Goal: Task Accomplishment & Management: Manage account settings

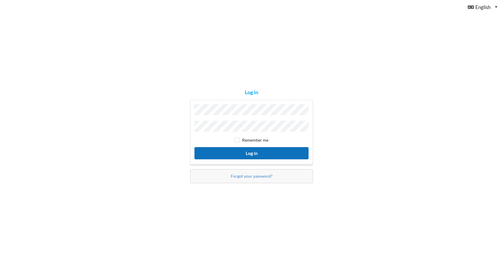
click at [233, 147] on button "Log in" at bounding box center [251, 153] width 114 height 12
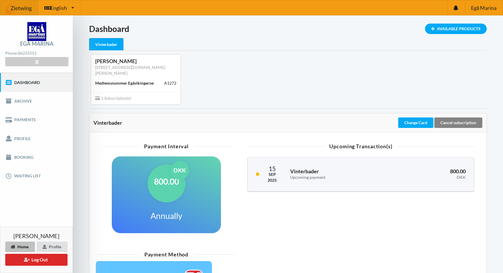
click at [448, 118] on div "Cancel subscription" at bounding box center [458, 123] width 48 height 10
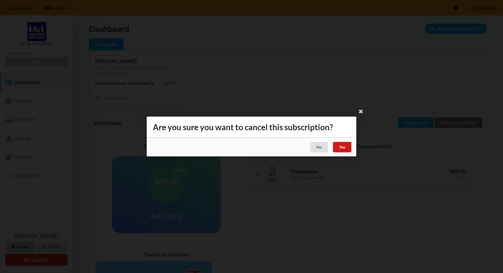
click at [345, 145] on div "Yes" at bounding box center [342, 147] width 18 height 10
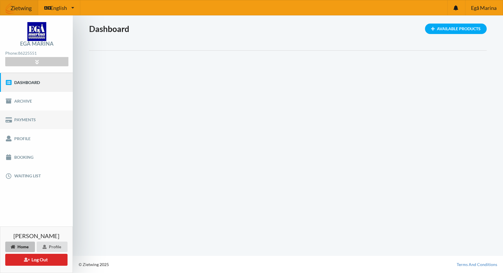
click at [30, 116] on link "Payments" at bounding box center [36, 120] width 73 height 19
